Goal: Task Accomplishment & Management: Use online tool/utility

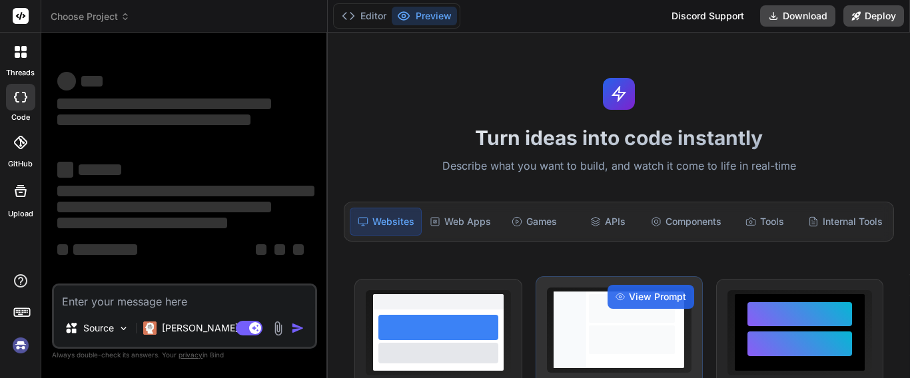
type textarea "x"
type textarea "c"
type textarea "x"
type textarea "cr"
type textarea "x"
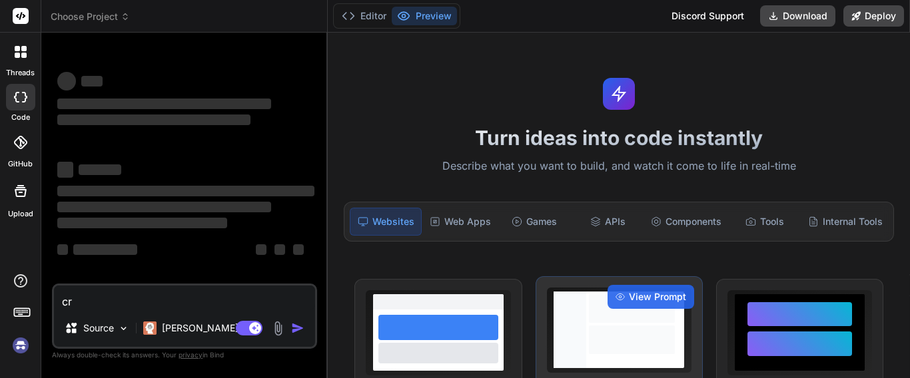
type textarea "cre"
type textarea "x"
type textarea "crea"
type textarea "x"
type textarea "creat"
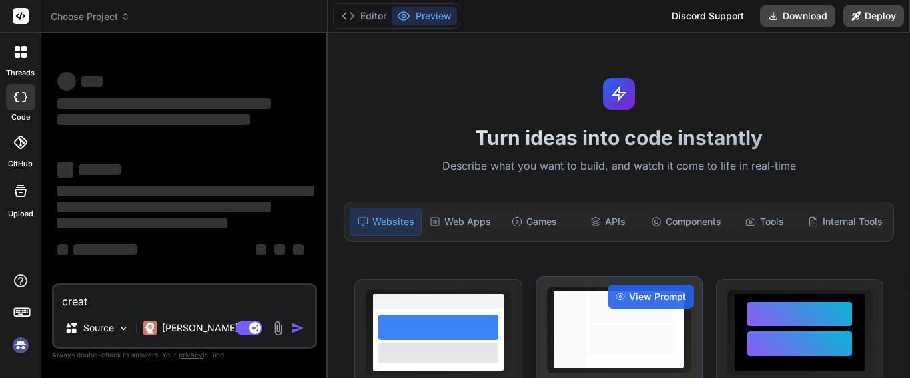
type textarea "x"
type textarea "create"
type textarea "x"
type textarea "create"
type textarea "x"
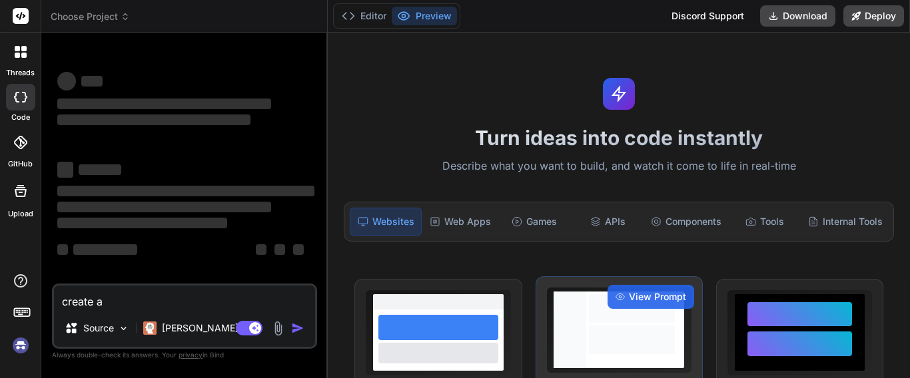
type textarea "create a"
type textarea "x"
type textarea "create a t"
type textarea "x"
type textarea "create a tas"
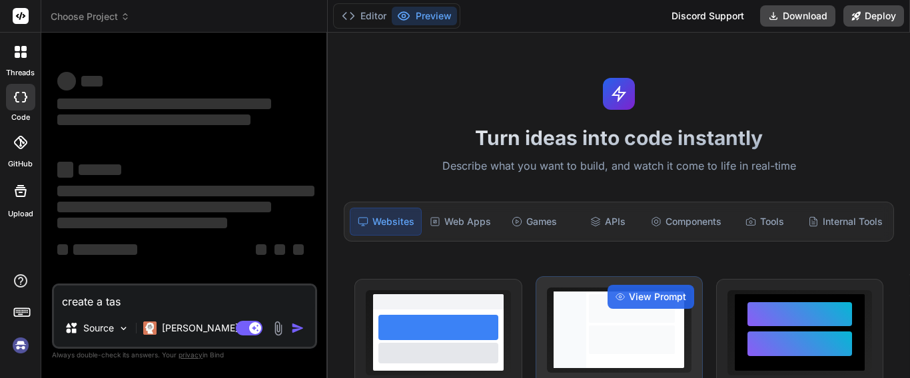
type textarea "x"
type textarea "create a task"
type textarea "x"
type textarea "create a taskl"
type textarea "x"
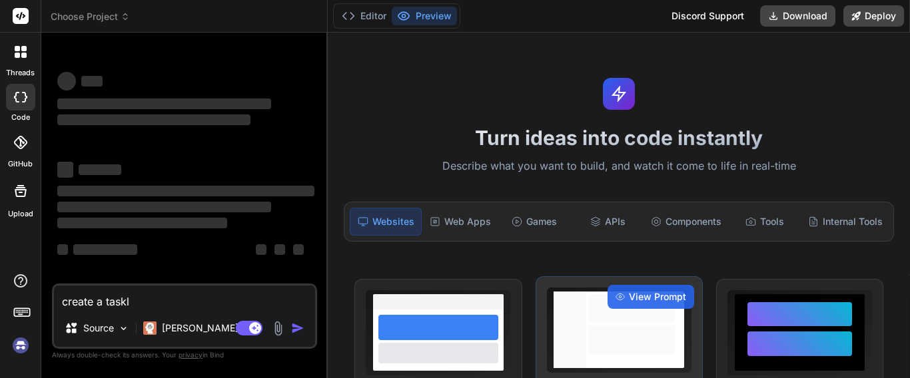
type textarea "create a taskli"
type textarea "x"
type textarea "create a tasklis"
type textarea "x"
type textarea "create a tasklist"
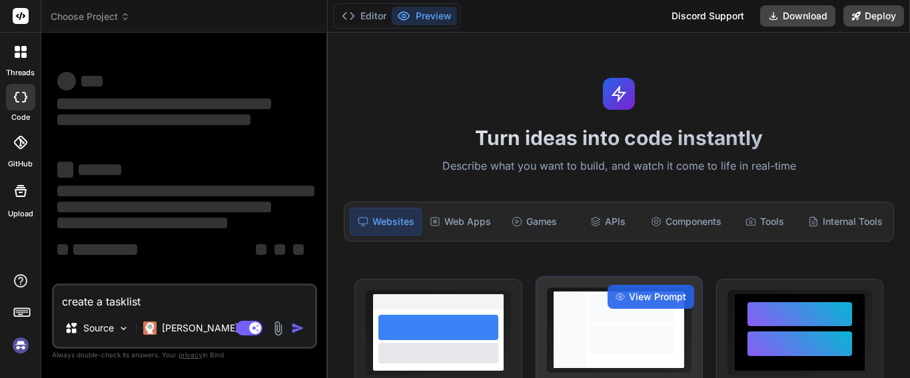
type textarea "x"
type textarea "create a tasklist"
type textarea "x"
type textarea "create a tasklist f"
type textarea "x"
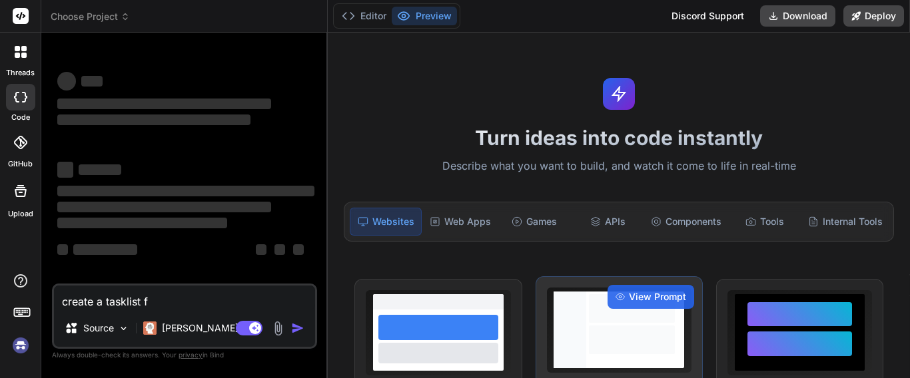
type textarea "create a tasklist fo"
type textarea "x"
type textarea "create a tasklist for"
type textarea "x"
type textarea "create a tasklist for"
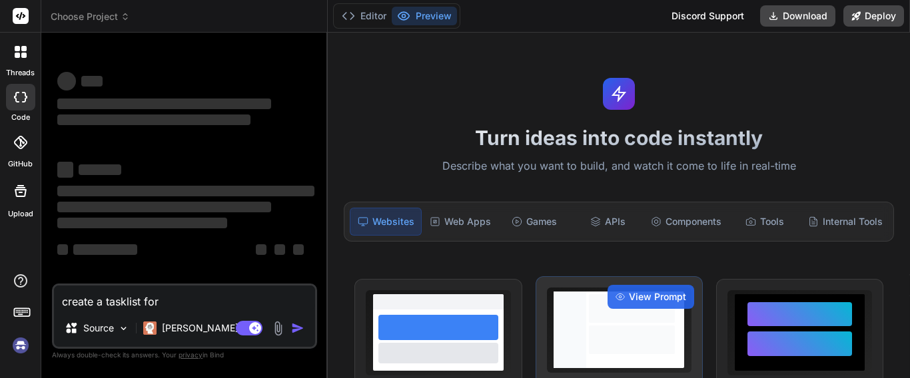
type textarea "x"
type textarea "create a tasklist for 1"
type textarea "x"
type textarea "create a tasklist for 15"
type textarea "x"
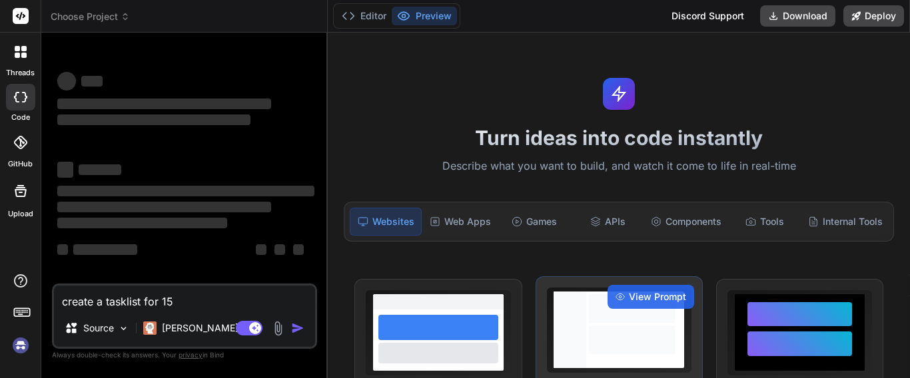
type textarea "create a tasklist for 15"
type textarea "x"
type textarea "create a tasklist for 15 d"
type textarea "x"
type textarea "create a tasklist for 15 da"
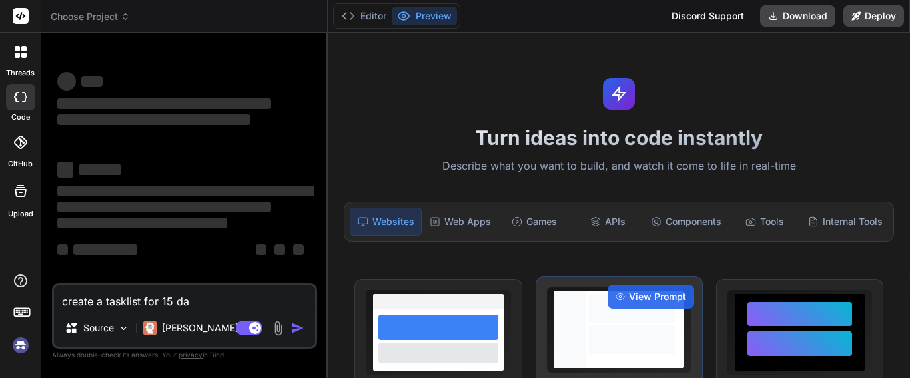
type textarea "x"
type textarea "create a tasklist for 15 day"
type textarea "x"
type textarea "create a tasklist for 15 days"
type textarea "x"
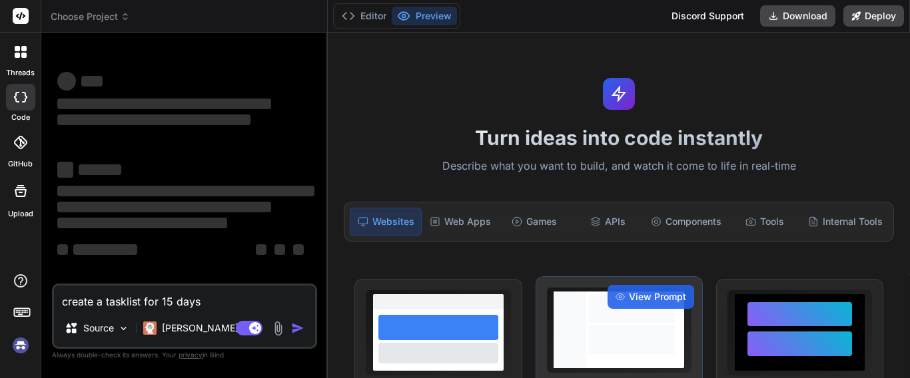
type textarea "create a tasklist for 15 days"
type textarea "x"
type textarea "create a tasklist for 15 days f"
type textarea "x"
type textarea "create a tasklist for 15 days fo"
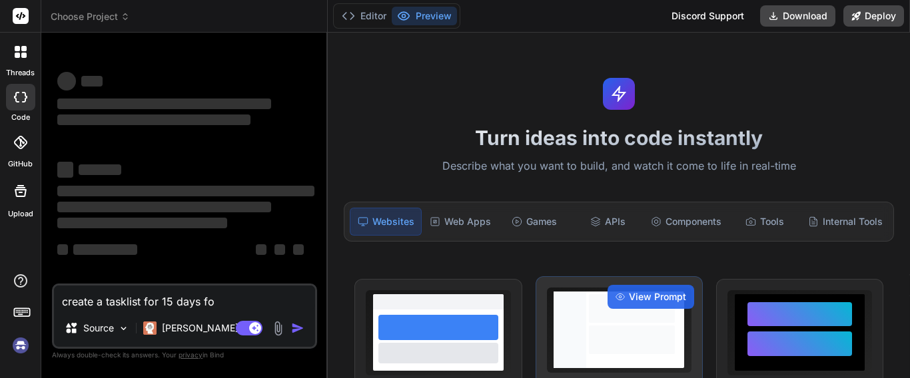
type textarea "x"
type textarea "create a tasklist for 15 days fo"
type textarea "x"
type textarea "create a tasklist for 15 days fo"
type textarea "x"
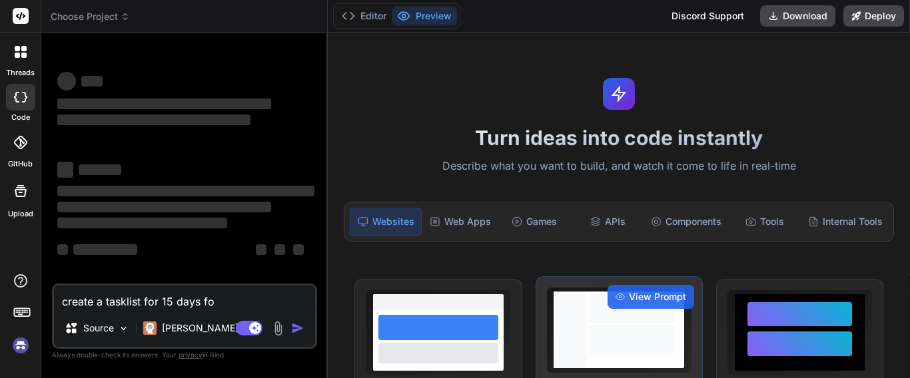
type textarea "create a tasklist for 15 days for"
type textarea "x"
type textarea "create a tasklist for 15 days for"
type textarea "x"
type textarea "create a tasklist for 15 days for"
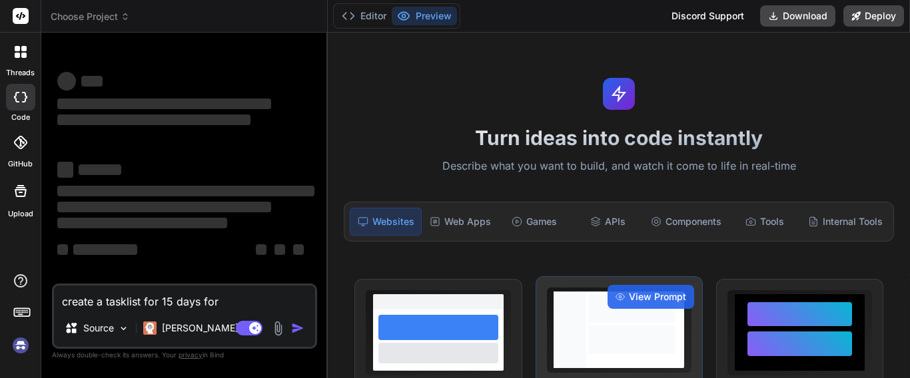
type textarea "x"
type textarea "create a tasklist for 15 days fo"
type textarea "x"
type textarea "create a tasklist for 15 days f"
type textarea "x"
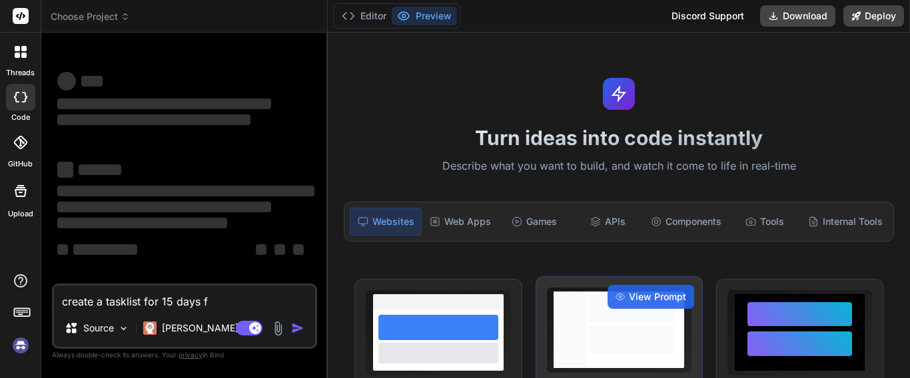
type textarea "create a tasklist for 15 days"
type textarea "x"
type textarea "create a tasklist for 15 days"
type textarea "x"
type textarea "create a tasklist for 15 day"
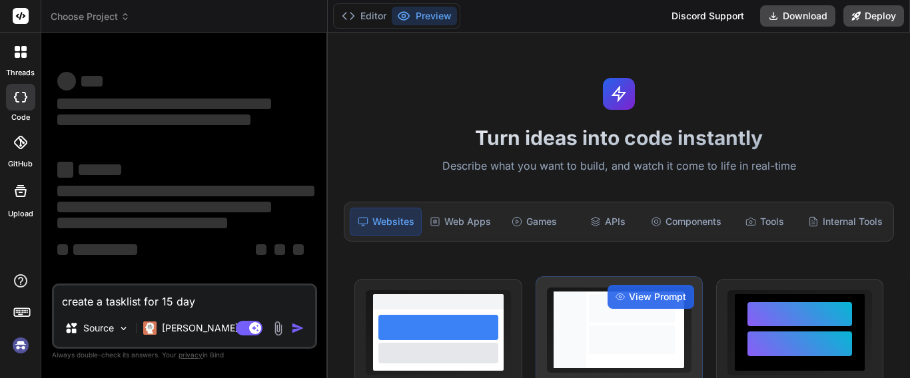
type textarea "x"
type textarea "create a tasklist for 15 da"
type textarea "x"
type textarea "create a tasklist for 15 d"
type textarea "x"
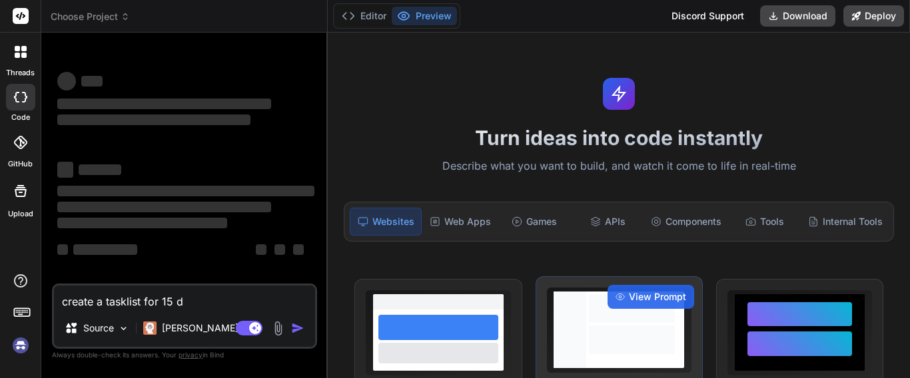
type textarea "create a tasklist for 15"
type textarea "x"
type textarea "create a tasklist for 15"
type textarea "x"
type textarea "create a tasklist for 1"
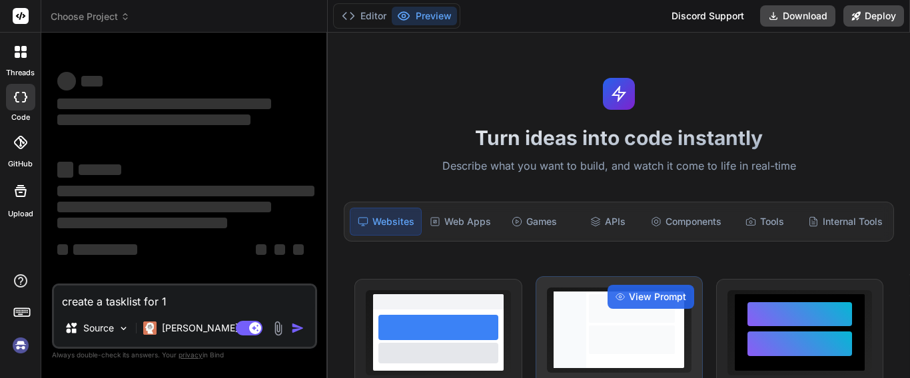
type textarea "x"
type textarea "create a tasklist for"
type textarea "x"
type textarea "create a tasklist for"
type textarea "x"
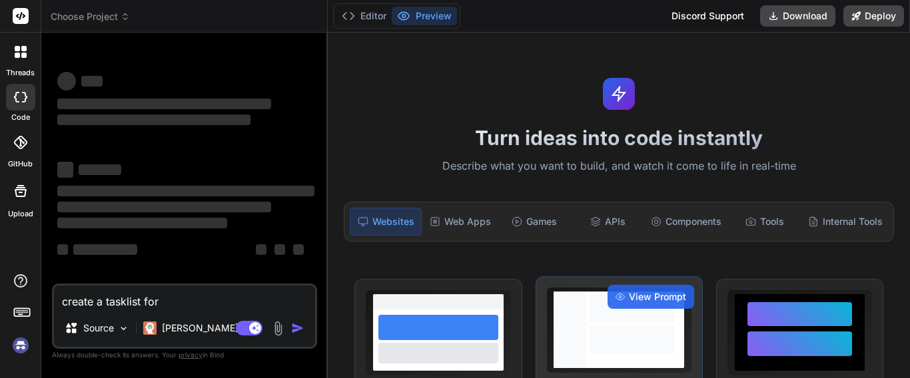
type textarea "create a tasklist fo"
type textarea "x"
type textarea "create a tasklist f"
type textarea "x"
type textarea "create a tasklist"
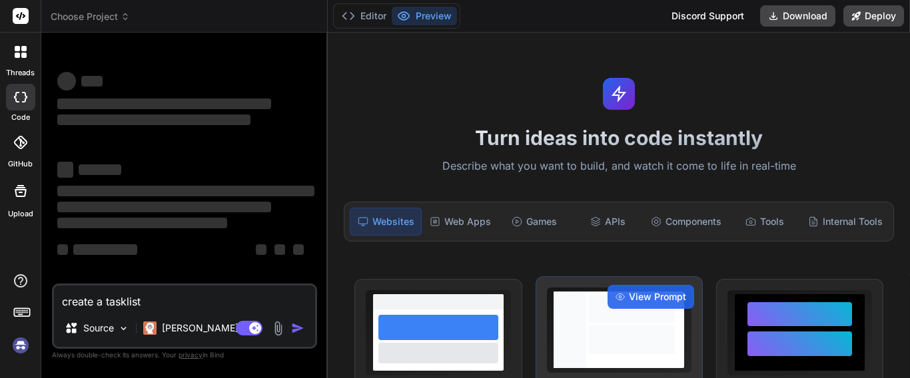
type textarea "x"
type textarea "create a tasklist"
type textarea "x"
type textarea "create a tasklis"
type textarea "x"
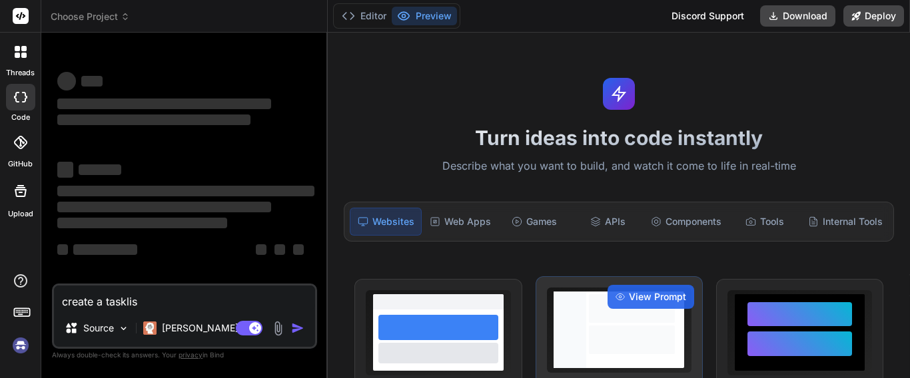
type textarea "create a taskli"
type textarea "x"
type textarea "create a taskl"
type textarea "x"
type textarea "create a task"
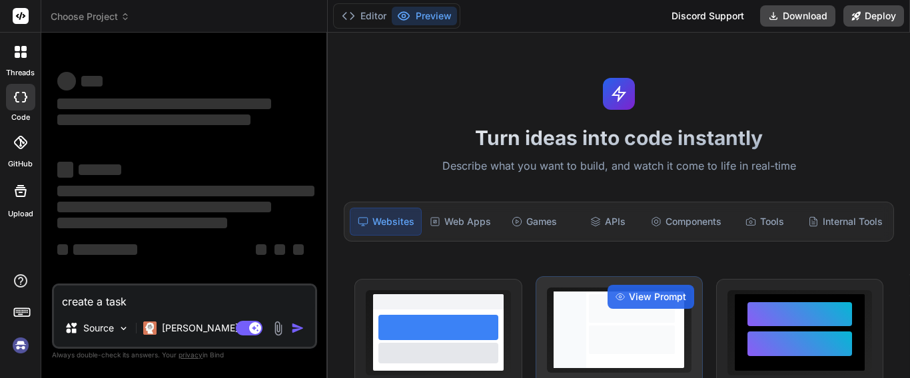
type textarea "x"
type textarea "create a tas"
type textarea "x"
type textarea "create a ta"
type textarea "x"
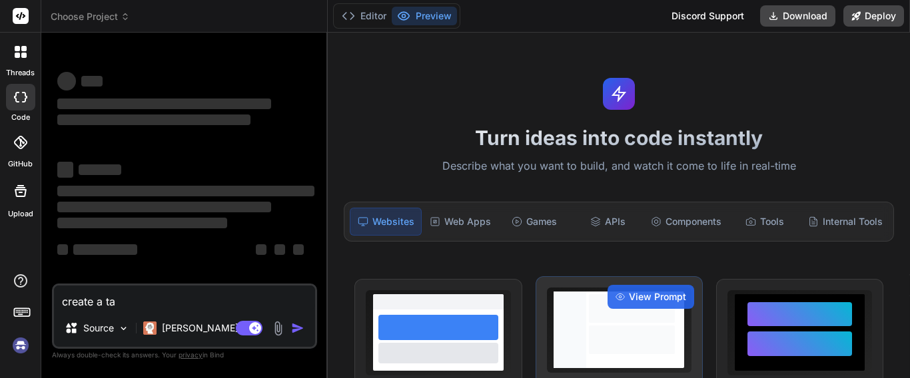
type textarea "create a t"
type textarea "x"
type textarea "create a"
type textarea "x"
type textarea "create a"
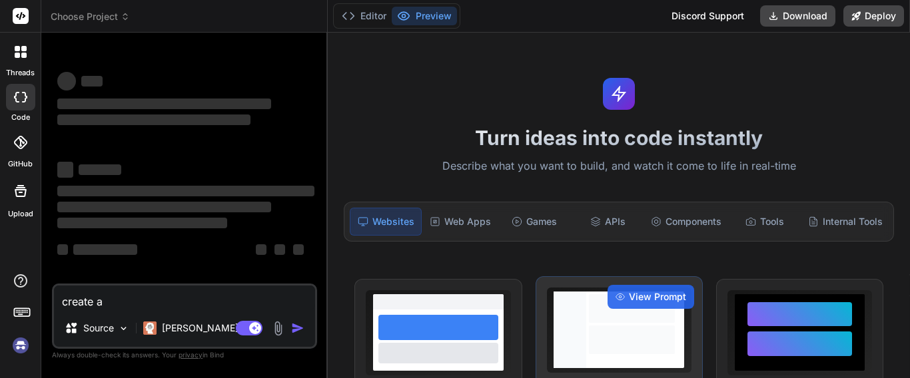
type textarea "x"
type textarea "create"
type textarea "x"
type textarea "create"
type textarea "x"
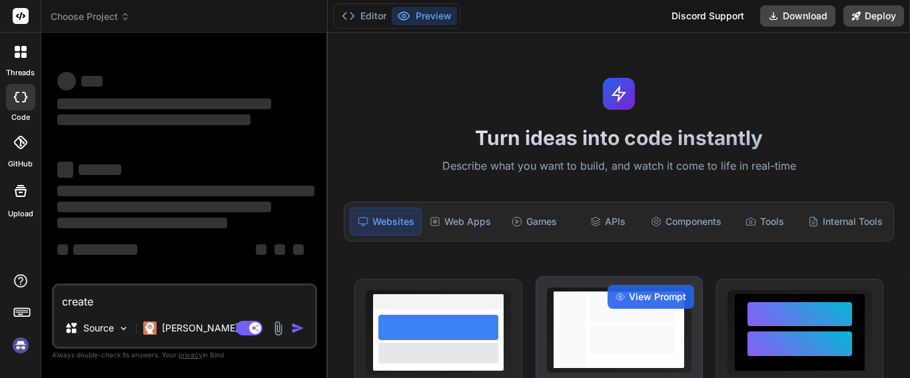
type textarea "creat"
type textarea "x"
type textarea "crea"
type textarea "x"
type textarea "cre"
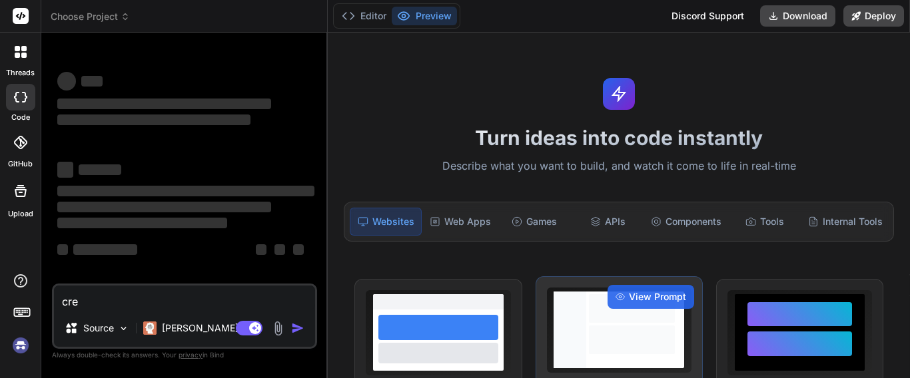
type textarea "x"
type textarea "cr"
type textarea "x"
type textarea "c"
type textarea "x"
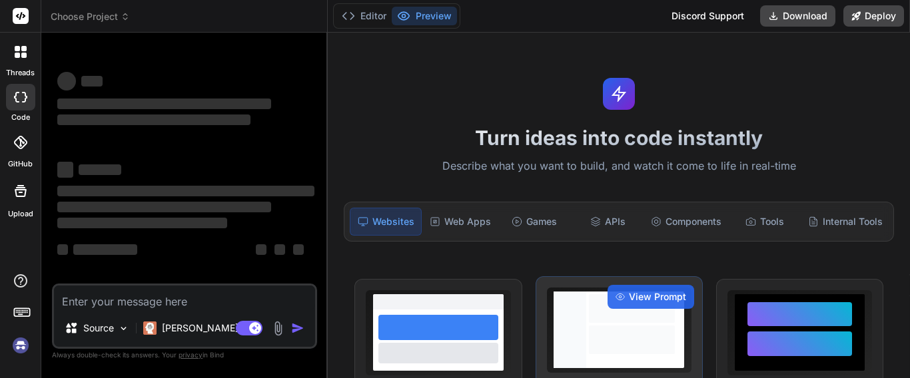
type textarea "x"
type textarea "a"
type textarea "x"
type textarea "c"
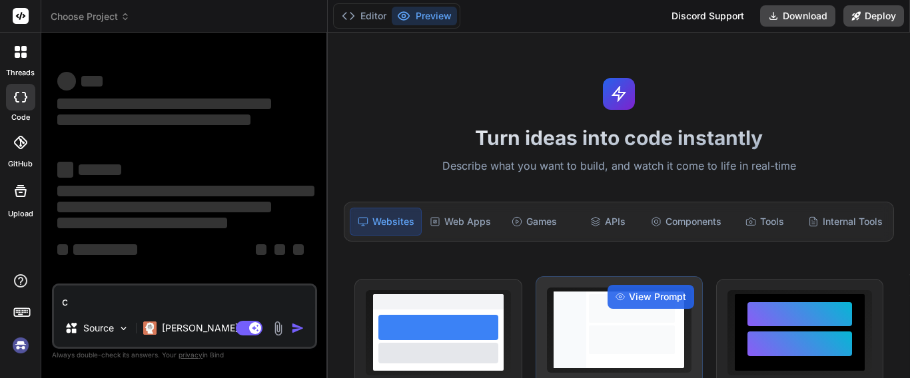
type textarea "x"
type textarea "cr"
type textarea "x"
type textarea "cra"
type textarea "x"
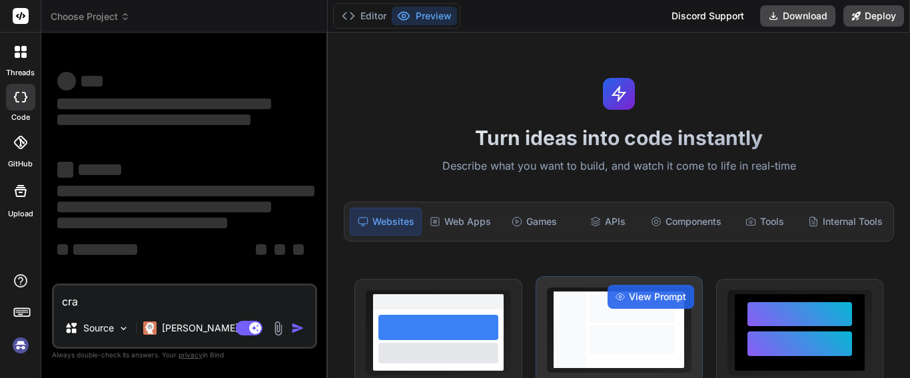
type textarea "cr"
type textarea "x"
type textarea "cre"
type textarea "x"
type textarea "crea"
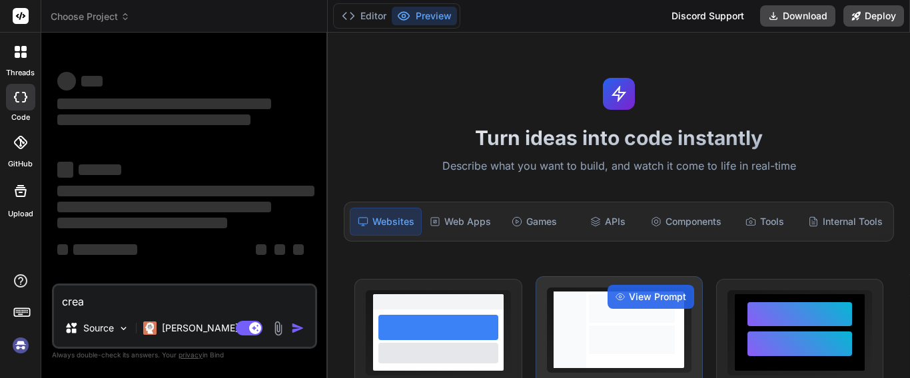
type textarea "x"
type textarea "create"
type textarea "x"
type textarea "create"
type textarea "x"
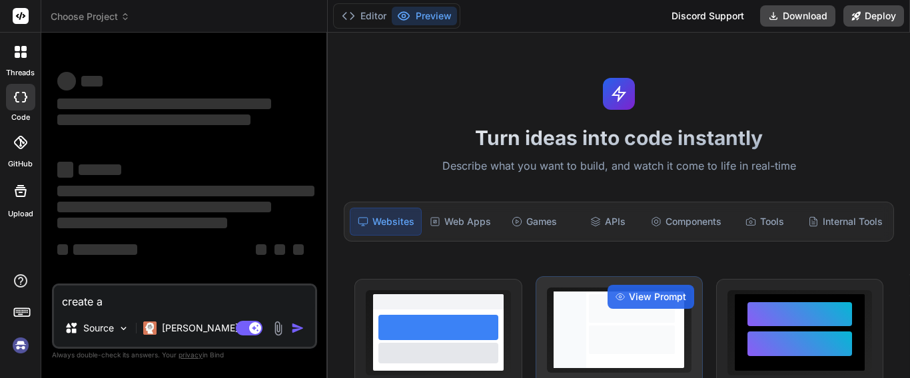
type textarea "create a"
type textarea "x"
type textarea "create a t"
type textarea "x"
type textarea "create a ta"
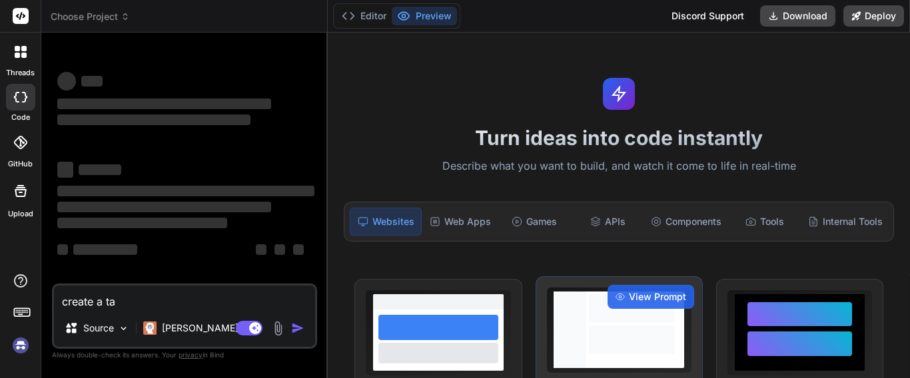
type textarea "x"
type textarea "create a tas"
type textarea "x"
type textarea "create a task"
type textarea "x"
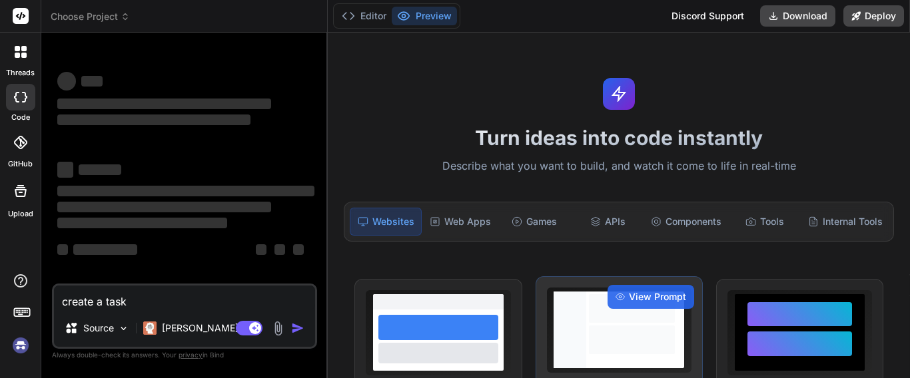
type textarea "create a task"
type textarea "x"
type textarea "create a task f"
type textarea "x"
type textarea "create a task"
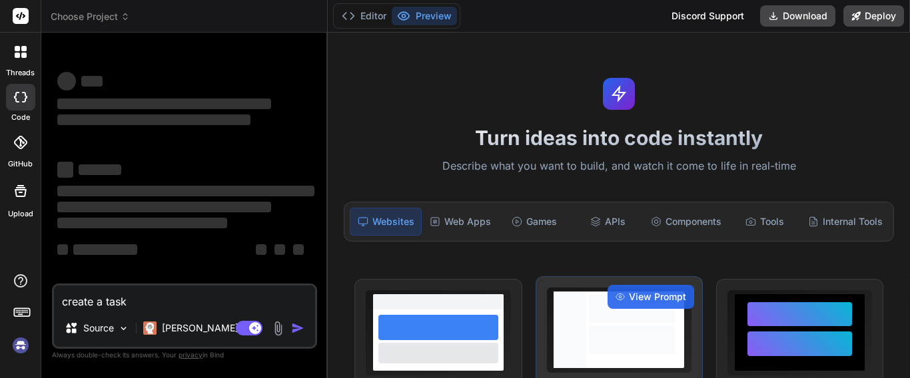
type textarea "x"
type textarea "create a task l"
type textarea "x"
type textarea "create a task li"
type textarea "x"
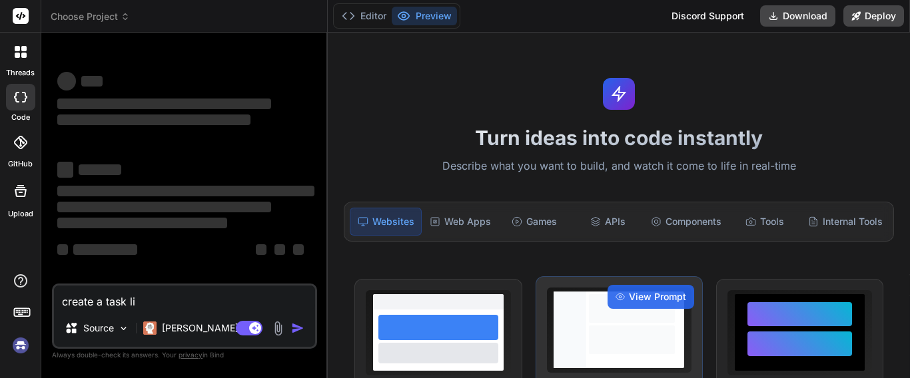
type textarea "create a task lis"
type textarea "x"
type textarea "create a task list"
type textarea "x"
type textarea "create a task list"
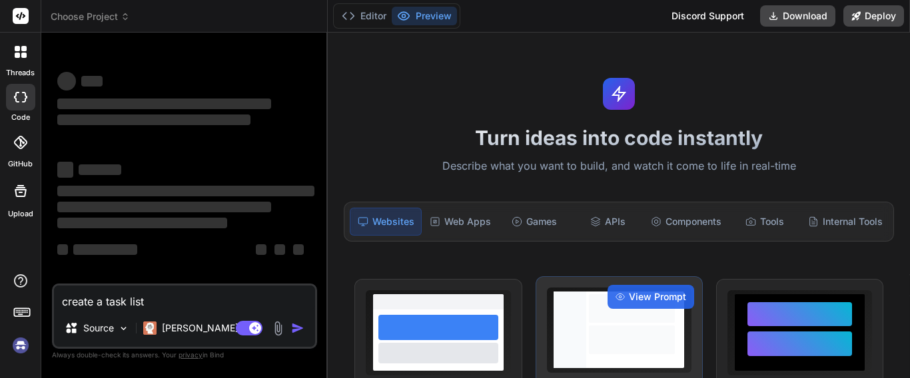
type textarea "x"
type textarea "create a task list fo"
type textarea "x"
type textarea "create a task list for"
type textarea "x"
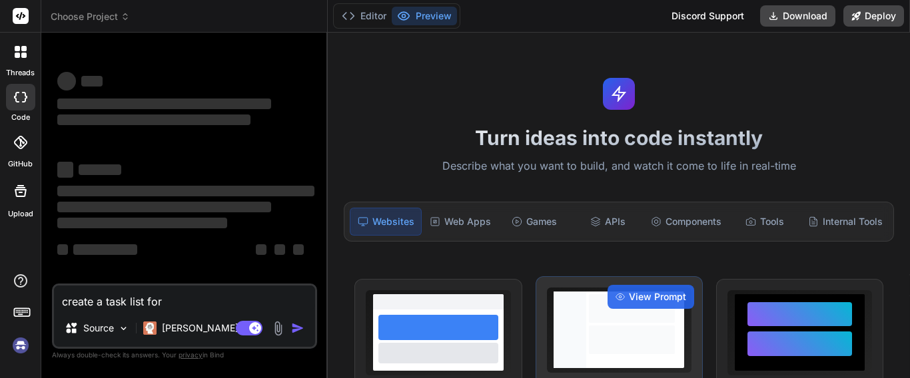
type textarea "create a task list for"
type textarea "x"
type textarea "create a task list for a"
type textarea "x"
type textarea "create a task list for a"
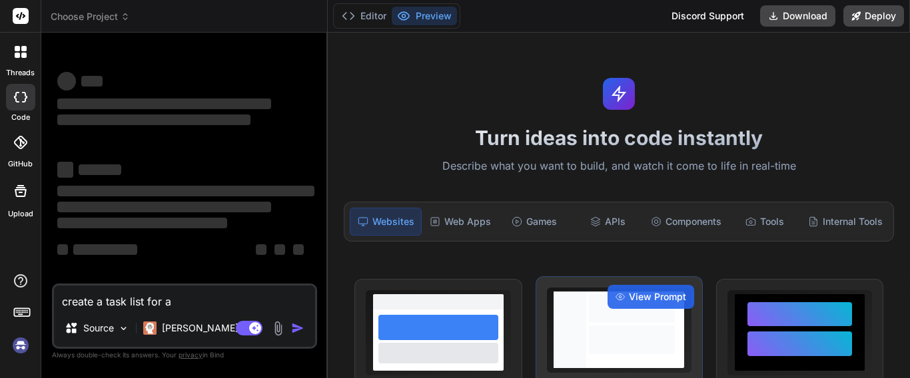
type textarea "x"
type textarea "create a task list for a s"
type textarea "x"
type textarea "create a task list for a swi"
type textarea "x"
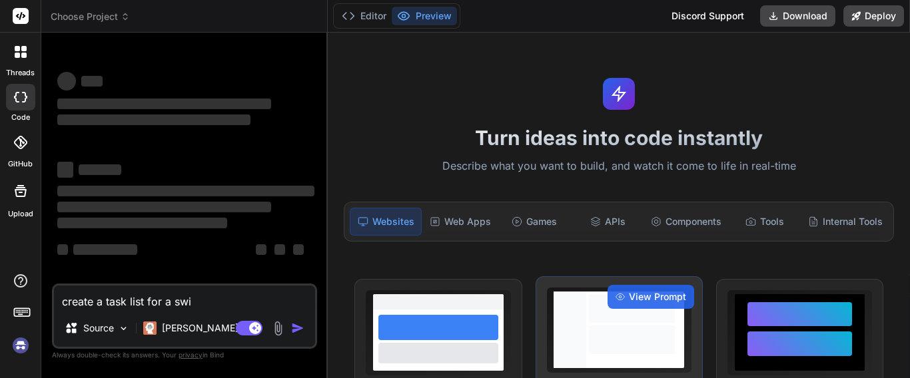
type textarea "create a task list for a swif"
type textarea "x"
type textarea "create a task list for a swift"
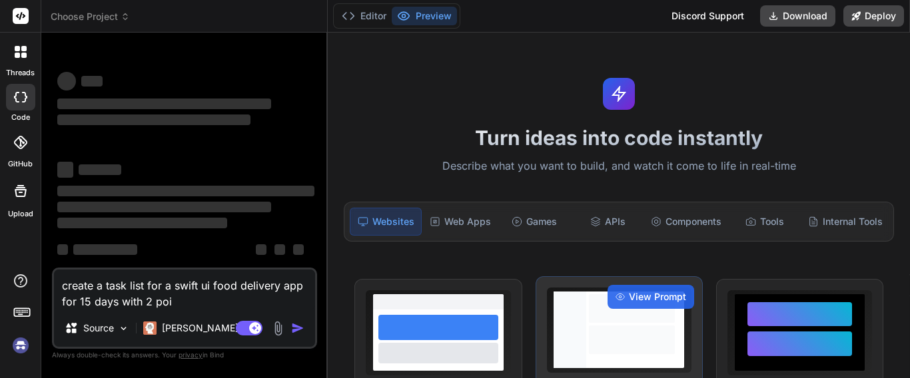
scroll to position [45, 0]
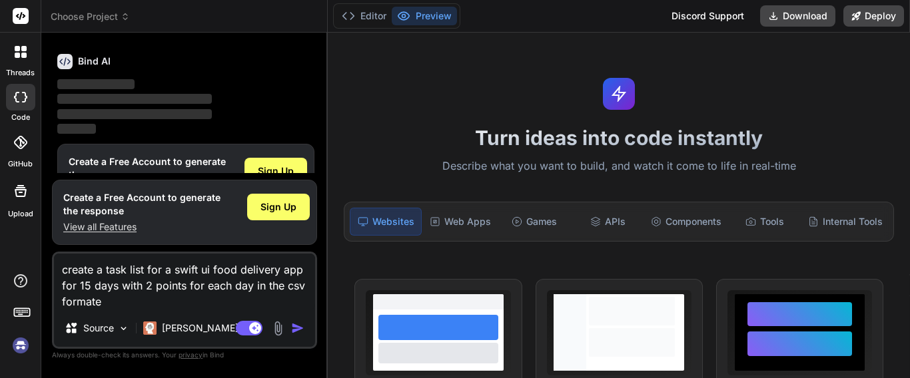
click at [105, 306] on textarea "create a task list for a swift ui food delivery app for 15 days with 2 points f…" at bounding box center [184, 282] width 261 height 56
click at [292, 328] on img "button" at bounding box center [297, 328] width 13 height 13
click at [298, 328] on img "button" at bounding box center [297, 328] width 13 height 13
drag, startPoint x: 116, startPoint y: 298, endPoint x: 25, endPoint y: 233, distance: 112.6
click at [25, 233] on div "threads code GitHub Upload Choose Project Created with Pixso. Bind AI Web Searc…" at bounding box center [455, 189] width 910 height 378
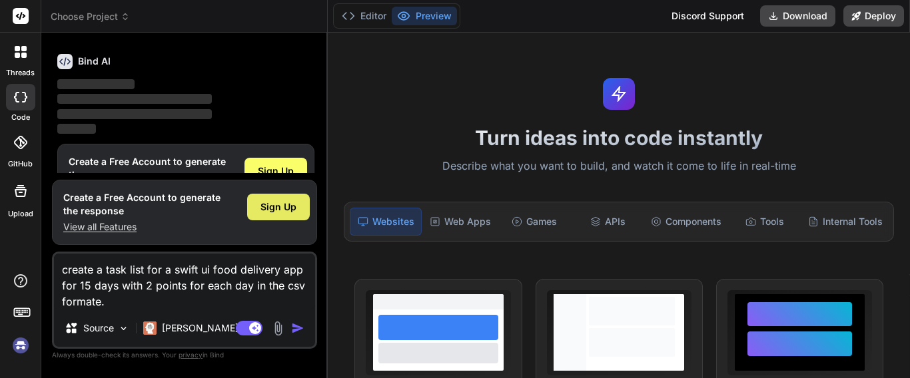
click at [270, 207] on span "Sign Up" at bounding box center [279, 207] width 36 height 13
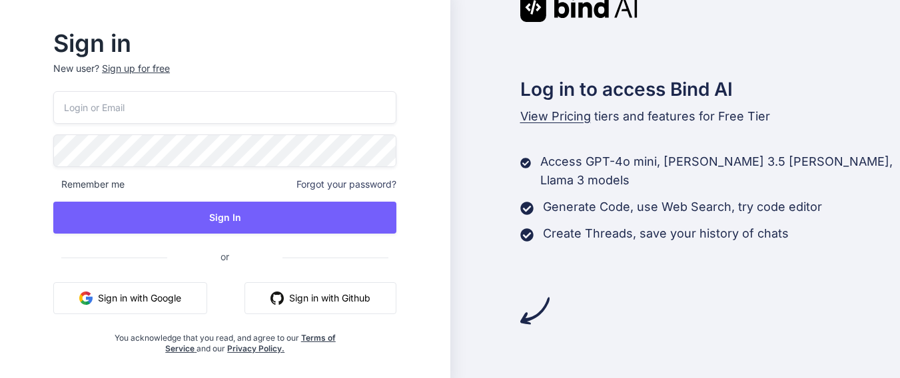
click at [161, 310] on button "Sign in with Google" at bounding box center [130, 299] width 154 height 32
